Goal: Transaction & Acquisition: Purchase product/service

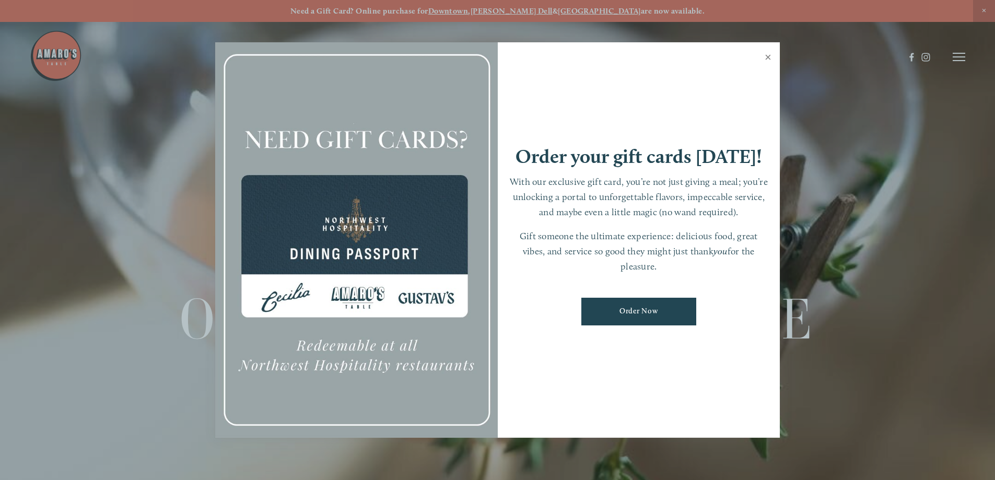
click at [768, 57] on link "Close" at bounding box center [768, 58] width 20 height 29
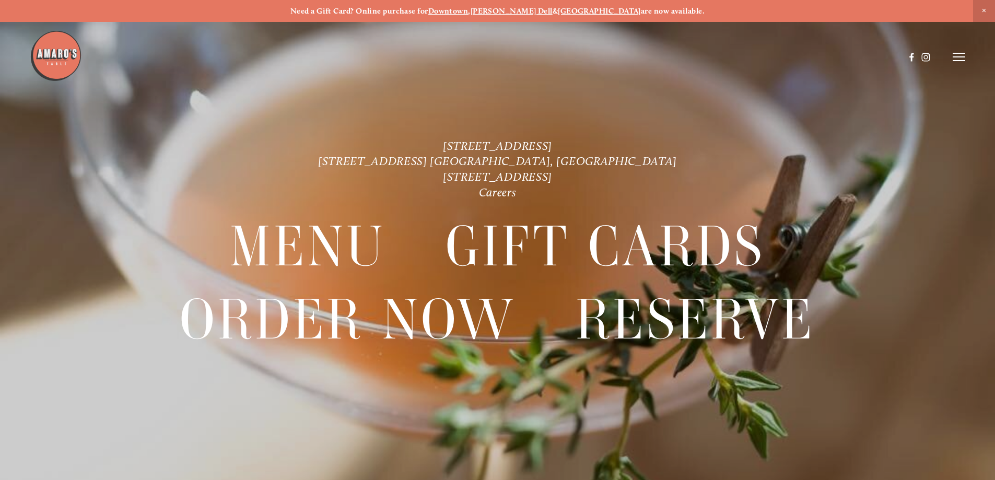
click at [953, 57] on line at bounding box center [959, 57] width 13 height 0
click at [953, 57] on icon at bounding box center [957, 56] width 9 height 9
click at [953, 57] on line at bounding box center [959, 57] width 13 height 0
click at [953, 57] on icon at bounding box center [957, 56] width 9 height 9
click at [953, 57] on line at bounding box center [959, 57] width 13 height 0
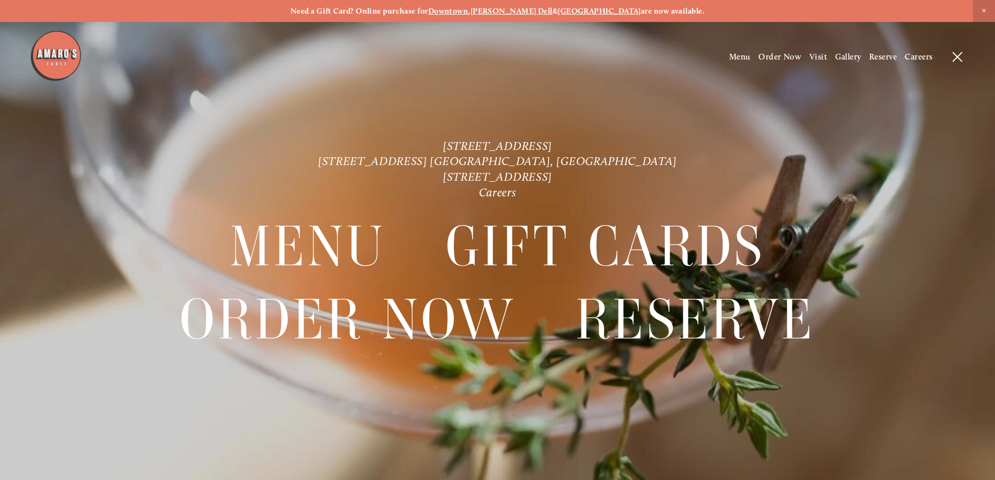
click at [773, 51] on header "Menu Order Now Visit Gallery 0" at bounding box center [497, 57] width 995 height 114
click at [767, 61] on span "Order Now" at bounding box center [779, 57] width 43 height 10
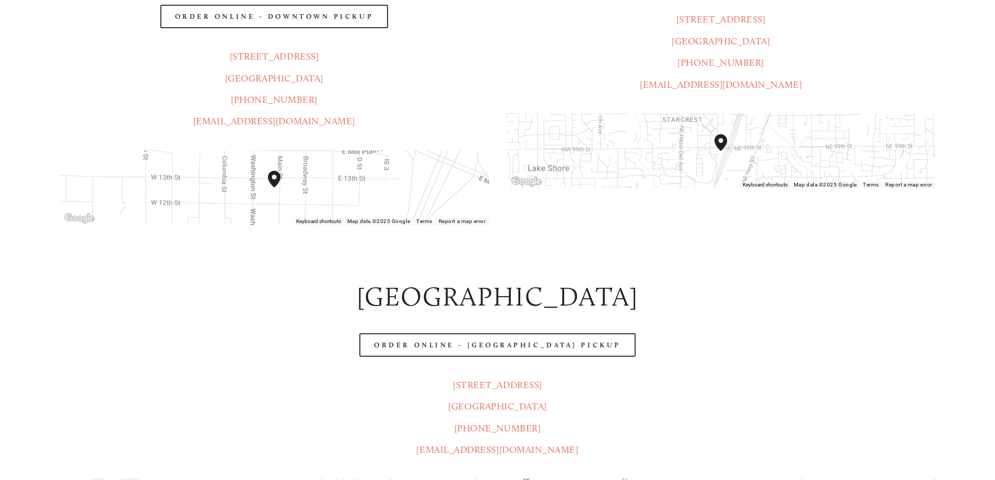
scroll to position [366, 0]
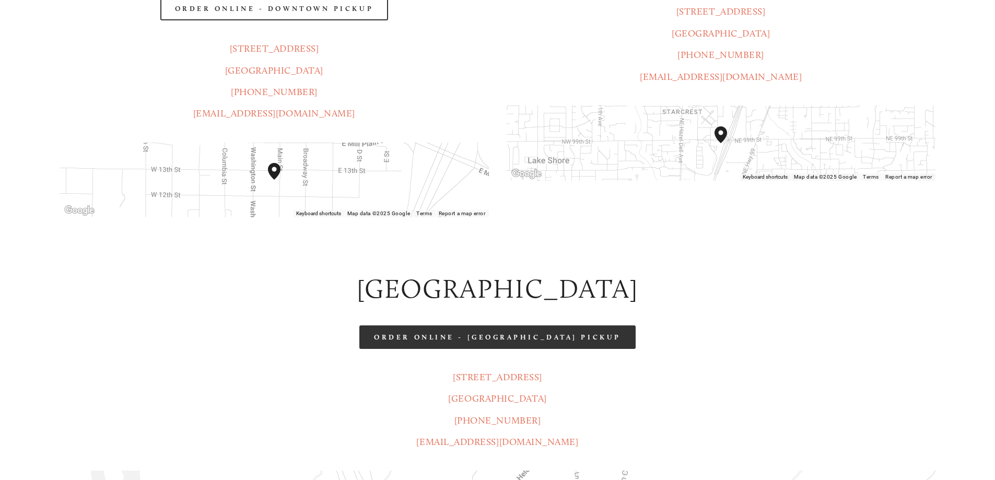
click at [477, 325] on link "Order Online - [GEOGRAPHIC_DATA] Pickup" at bounding box center [497, 337] width 276 height 24
